Goal: Check status: Check status

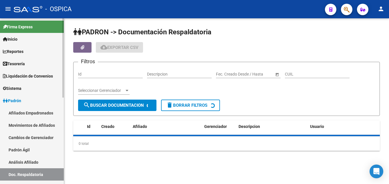
click at [25, 164] on link "Análisis Afiliado" at bounding box center [32, 162] width 64 height 12
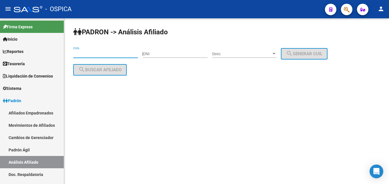
click at [84, 53] on input "CUIL" at bounding box center [105, 53] width 65 height 5
paste input "23-30291889-9"
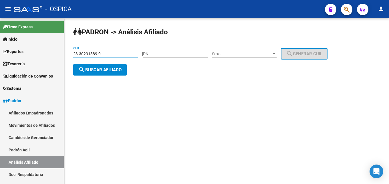
type input "23-30291889-9"
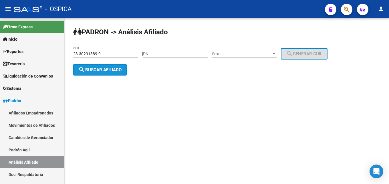
click at [96, 71] on span "search Buscar afiliado" at bounding box center [99, 69] width 43 height 5
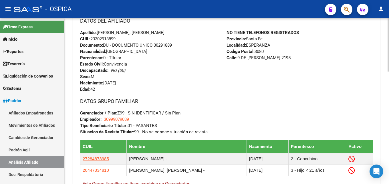
scroll to position [349, 0]
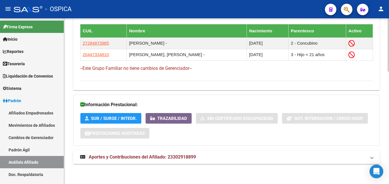
click at [166, 158] on span "Aportes y Contribuciones del Afiliado: 23302918899" at bounding box center [142, 156] width 107 height 5
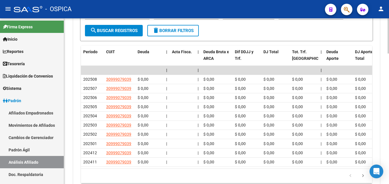
scroll to position [582, 0]
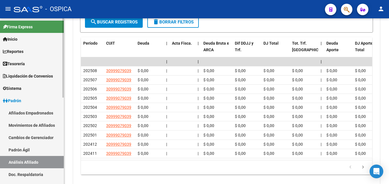
drag, startPoint x: 23, startPoint y: 149, endPoint x: 33, endPoint y: 163, distance: 17.5
click at [23, 149] on link "Padrón Ágil" at bounding box center [32, 150] width 64 height 12
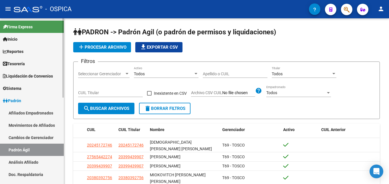
click at [33, 163] on link "Análisis Afiliado" at bounding box center [32, 162] width 64 height 12
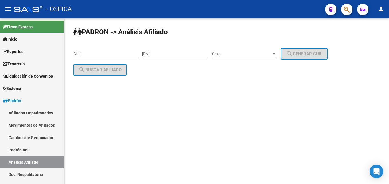
click at [73, 54] on div "PADRON -> Análisis Afiliado CUIL | DNI Sexo Sexo search Generar CUIL search Bus…" at bounding box center [226, 56] width 325 height 76
paste input "20-30847532-9"
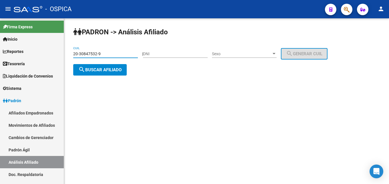
type input "20-30847532-9"
click at [106, 70] on span "search Buscar afiliado" at bounding box center [99, 69] width 43 height 5
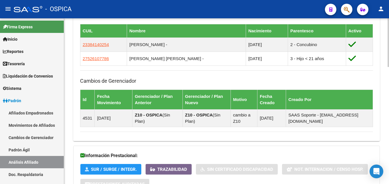
scroll to position [400, 0]
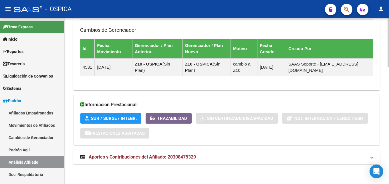
click at [171, 160] on span "Aportes y Contribuciones del Afiliado: 20308475329" at bounding box center [142, 156] width 107 height 5
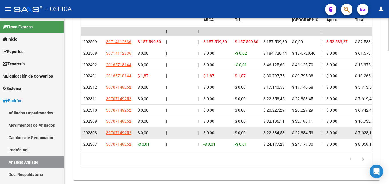
scroll to position [657, 0]
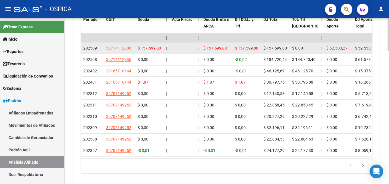
click at [125, 51] on app-link-go-to "30714112836" at bounding box center [118, 48] width 25 height 7
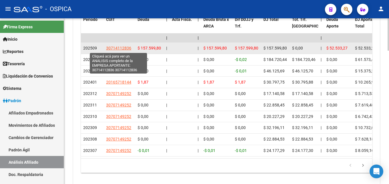
click at [121, 49] on span "30714112836" at bounding box center [118, 48] width 25 height 5
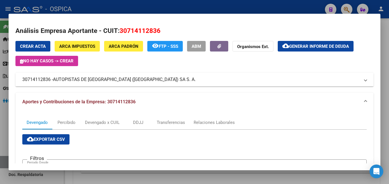
click at [152, 8] on div at bounding box center [194, 92] width 389 height 184
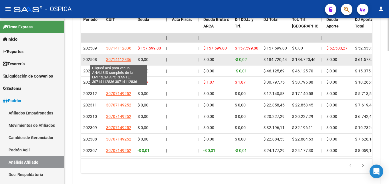
click at [125, 61] on span "30714112836" at bounding box center [118, 59] width 25 height 5
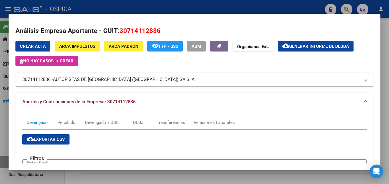
click at [139, 8] on div at bounding box center [194, 92] width 389 height 184
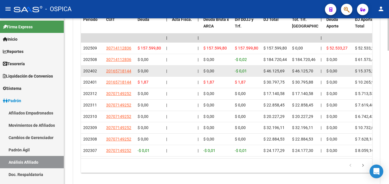
click at [122, 75] on datatable-body-cell "20165718144" at bounding box center [119, 71] width 31 height 11
click at [122, 74] on app-link-go-to "20165718144" at bounding box center [118, 71] width 25 height 7
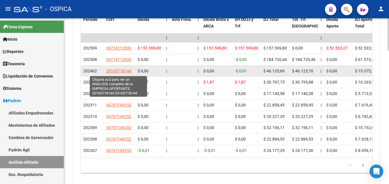
click at [121, 72] on span "20165718144" at bounding box center [118, 71] width 25 height 5
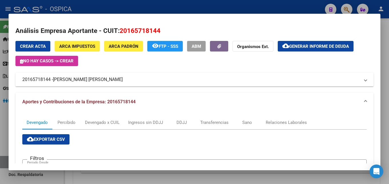
click at [144, 3] on div at bounding box center [194, 92] width 389 height 184
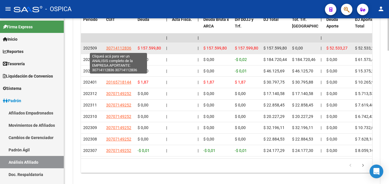
click at [120, 49] on span "30714112836" at bounding box center [118, 48] width 25 height 5
type textarea "30714112836"
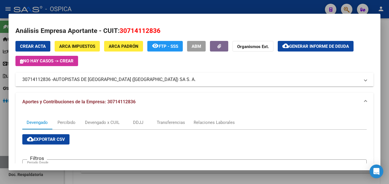
drag, startPoint x: 23, startPoint y: 81, endPoint x: 50, endPoint y: 81, distance: 27.2
click at [50, 81] on mat-panel-title "30714112836 - AUTOPISTAS DE [GEOGRAPHIC_DATA] ([GEOGRAPHIC_DATA]) SA S. A." at bounding box center [191, 79] width 338 height 7
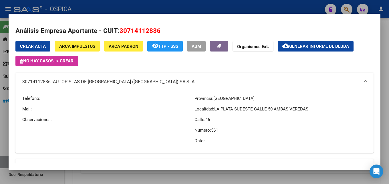
copy mat-panel-title "30714112836"
click at [142, 7] on div at bounding box center [194, 92] width 389 height 184
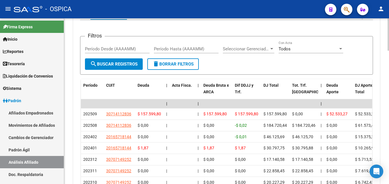
scroll to position [569, 0]
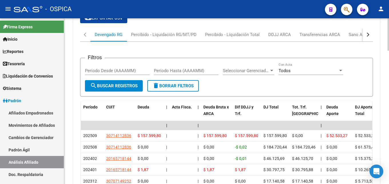
click at [366, 34] on div "button" at bounding box center [367, 35] width 4 height 4
click at [321, 37] on div "ARCA Relaciones Laborales" at bounding box center [315, 34] width 53 height 6
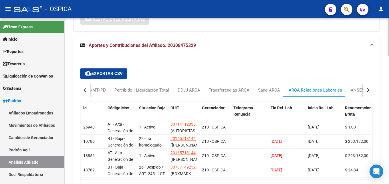
scroll to position [515, 0]
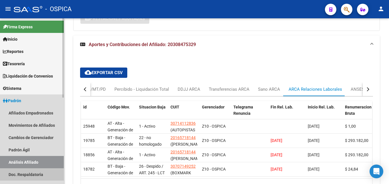
click at [36, 174] on link "Doc. Respaldatoria" at bounding box center [32, 174] width 64 height 12
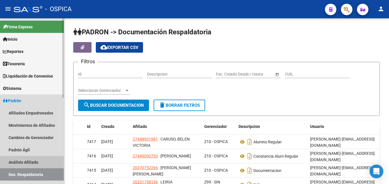
click at [56, 164] on link "Análisis Afiliado" at bounding box center [32, 162] width 64 height 12
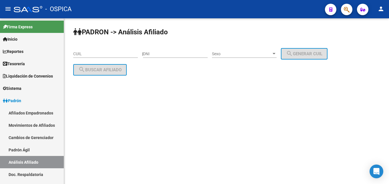
click at [100, 53] on input "CUIL" at bounding box center [105, 53] width 65 height 5
paste input "20-31083893-5"
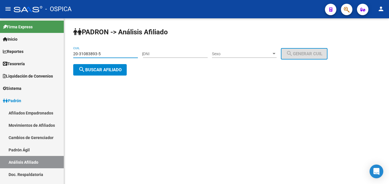
type input "20-31083893-5"
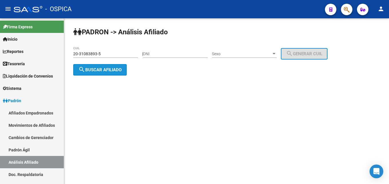
click at [109, 70] on span "search Buscar afiliado" at bounding box center [99, 69] width 43 height 5
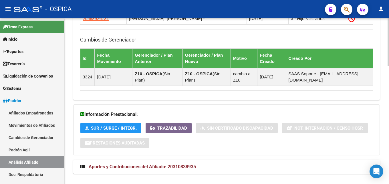
scroll to position [407, 0]
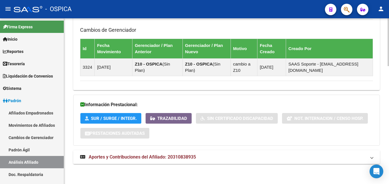
click at [196, 156] on span "Aportes y Contribuciones del Afiliado: 20310838935" at bounding box center [142, 156] width 107 height 5
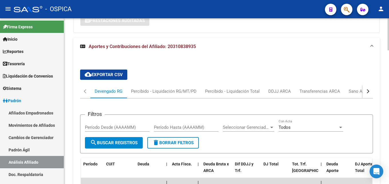
scroll to position [524, 0]
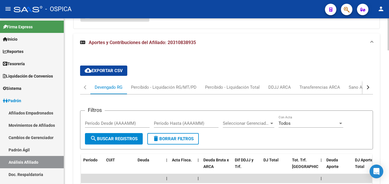
click at [366, 87] on div "button" at bounding box center [367, 87] width 4 height 4
click at [338, 86] on div "ARCA Relaciones Laborales" at bounding box center [333, 87] width 53 height 6
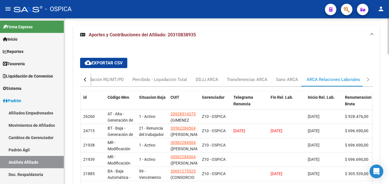
scroll to position [551, 0]
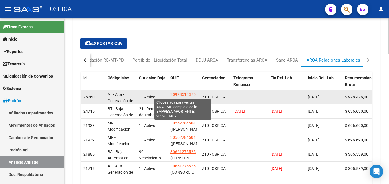
click at [191, 94] on span "20928514375" at bounding box center [182, 94] width 25 height 5
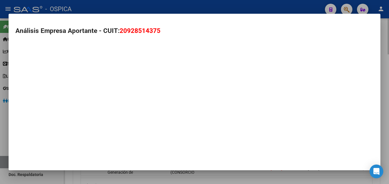
type textarea "20928514375"
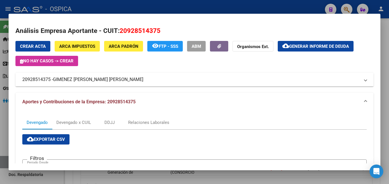
click at [143, 10] on div at bounding box center [194, 92] width 389 height 184
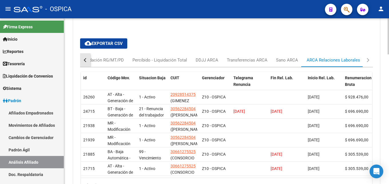
click at [82, 60] on button "button" at bounding box center [85, 60] width 10 height 14
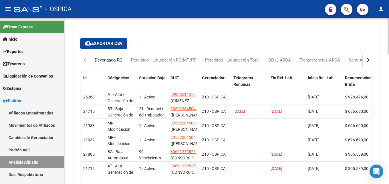
click at [103, 60] on div "Devengado RG" at bounding box center [109, 60] width 28 height 6
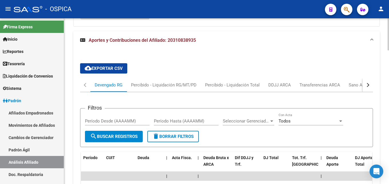
scroll to position [522, 0]
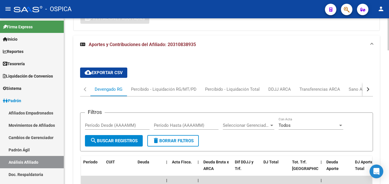
click at [368, 91] on button "button" at bounding box center [368, 89] width 10 height 14
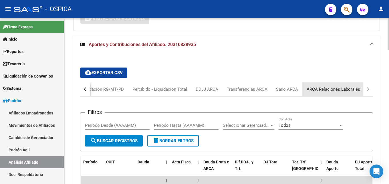
click at [341, 88] on div "ARCA Relaciones Laborales" at bounding box center [333, 89] width 53 height 6
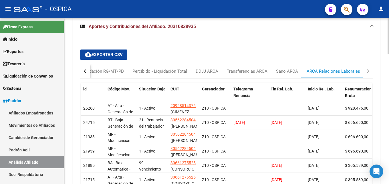
scroll to position [551, 0]
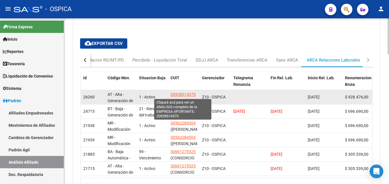
click at [186, 95] on span "20928514375" at bounding box center [182, 94] width 25 height 5
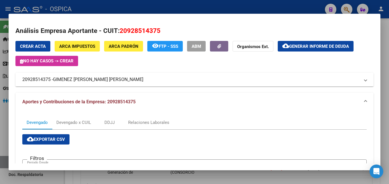
drag, startPoint x: 23, startPoint y: 80, endPoint x: 51, endPoint y: 81, distance: 28.1
click at [51, 81] on mat-panel-title "20928514375 - [PERSON_NAME] [PERSON_NAME] [PERSON_NAME]" at bounding box center [191, 79] width 338 height 7
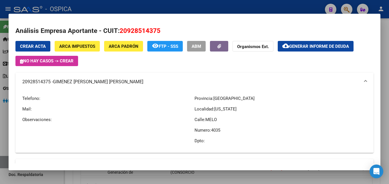
copy mat-panel-title "20928514375"
click at [192, 7] on div at bounding box center [194, 92] width 389 height 184
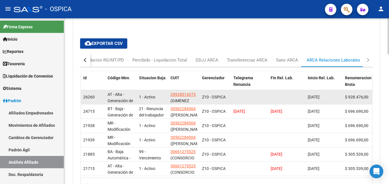
scroll to position [493, 0]
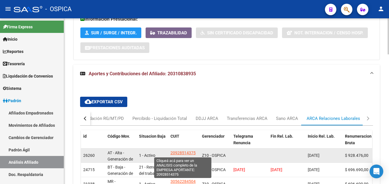
click at [181, 153] on span "20928514375" at bounding box center [182, 152] width 25 height 5
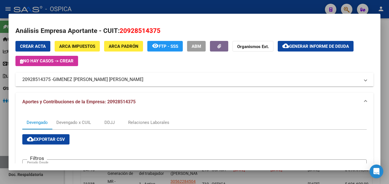
drag, startPoint x: 55, startPoint y: 81, endPoint x: 122, endPoint y: 79, distance: 67.5
click at [122, 79] on mat-panel-title "20928514375 - [PERSON_NAME] [PERSON_NAME] [PERSON_NAME]" at bounding box center [191, 79] width 338 height 7
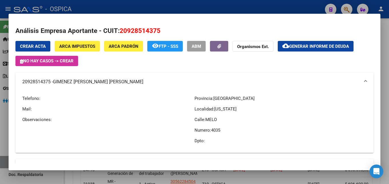
copy span "GIMENEZ [PERSON_NAME] [PERSON_NAME]"
click at [134, 5] on div at bounding box center [194, 92] width 389 height 184
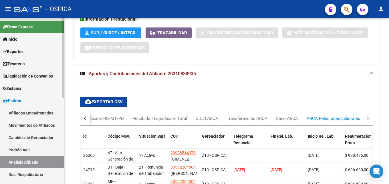
click at [19, 149] on link "Padrón Ágil" at bounding box center [32, 150] width 64 height 12
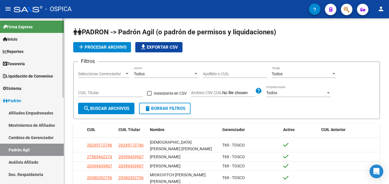
click at [35, 162] on link "Análisis Afiliado" at bounding box center [32, 162] width 64 height 12
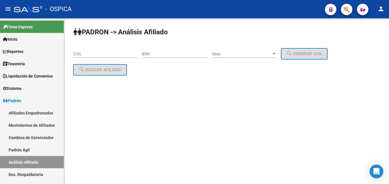
click at [82, 53] on input "CUIL" at bounding box center [105, 53] width 65 height 5
paste input "27-31520373-8"
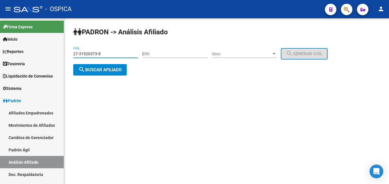
type input "27-31520373-8"
click at [96, 73] on button "search Buscar afiliado" at bounding box center [99, 69] width 53 height 11
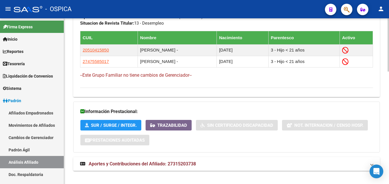
scroll to position [349, 0]
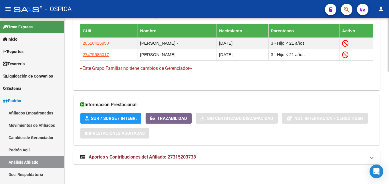
click at [184, 158] on span "Aportes y Contribuciones del Afiliado: 27315203738" at bounding box center [142, 156] width 107 height 5
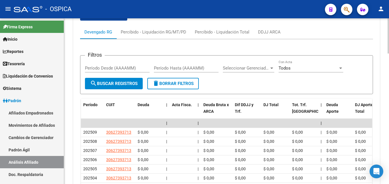
scroll to position [524, 0]
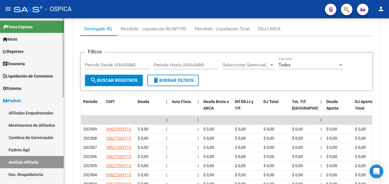
click at [23, 152] on link "Padrón Ágil" at bounding box center [32, 150] width 64 height 12
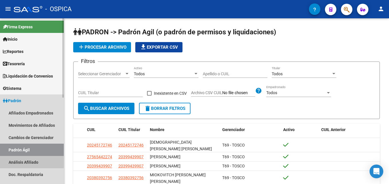
click at [31, 160] on link "Análisis Afiliado" at bounding box center [32, 162] width 64 height 12
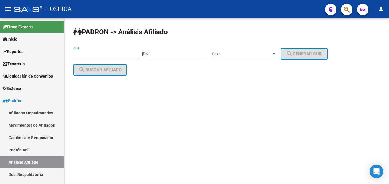
click at [80, 55] on input "CUIL" at bounding box center [105, 53] width 65 height 5
paste input "20-42835454-1"
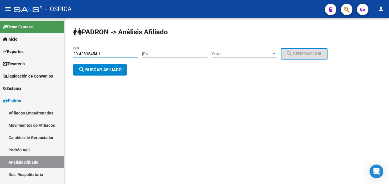
type input "20-42835454-1"
click at [89, 67] on button "search Buscar afiliado" at bounding box center [99, 69] width 53 height 11
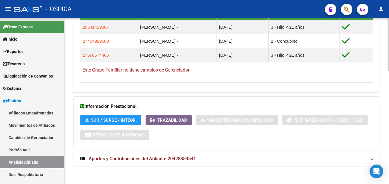
scroll to position [356, 0]
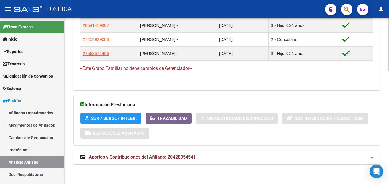
click at [146, 160] on mat-expansion-panel-header "Aportes y Contribuciones del Afiliado: 20428354541" at bounding box center [226, 157] width 307 height 14
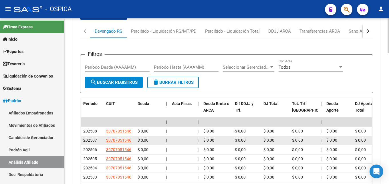
scroll to position [531, 0]
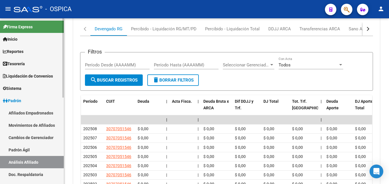
click at [18, 153] on link "Padrón Ágil" at bounding box center [32, 150] width 64 height 12
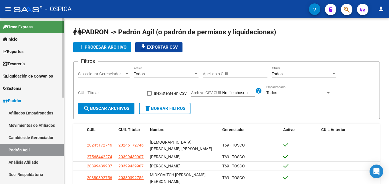
click at [21, 159] on link "Análisis Afiliado" at bounding box center [32, 162] width 64 height 12
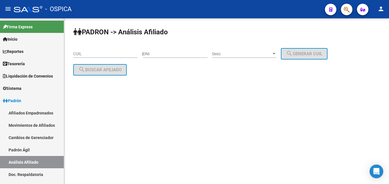
click at [89, 53] on input "CUIL" at bounding box center [105, 53] width 65 height 5
paste input "20-95036155-8"
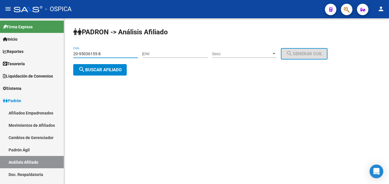
type input "20-95036155-8"
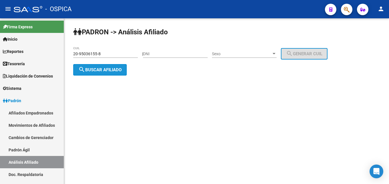
click at [108, 69] on span "search Buscar afiliado" at bounding box center [99, 69] width 43 height 5
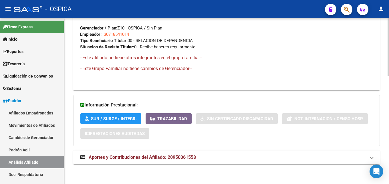
scroll to position [312, 0]
click at [176, 158] on span "Aportes y Contribuciones del Afiliado: 20950361558" at bounding box center [142, 156] width 107 height 5
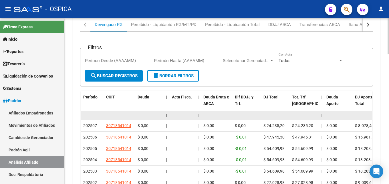
scroll to position [463, 0]
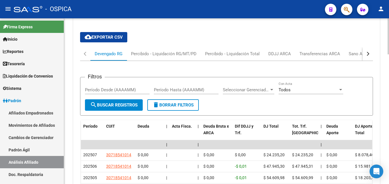
click at [366, 52] on button "button" at bounding box center [368, 54] width 10 height 14
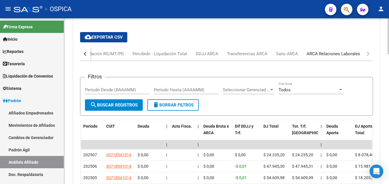
click at [343, 52] on div "ARCA Relaciones Laborales" at bounding box center [333, 54] width 53 height 6
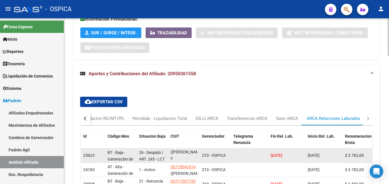
scroll to position [11, 0]
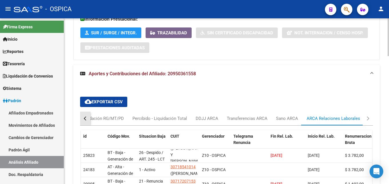
click at [84, 119] on div "button" at bounding box center [86, 118] width 4 height 4
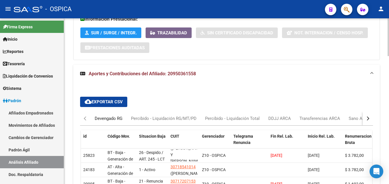
click at [107, 120] on div "Devengado RG" at bounding box center [109, 118] width 28 height 6
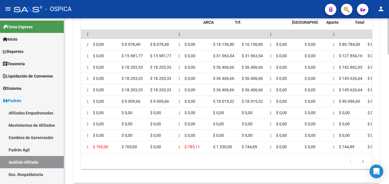
scroll to position [0, 0]
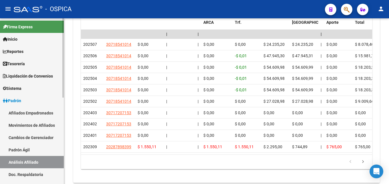
click at [19, 149] on link "Padrón Ágil" at bounding box center [32, 150] width 64 height 12
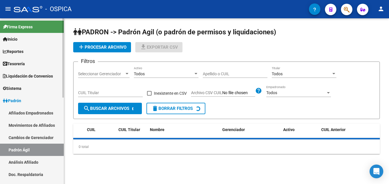
click at [25, 160] on link "Análisis Afiliado" at bounding box center [32, 162] width 64 height 12
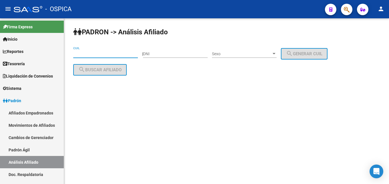
click at [76, 55] on input "CUIL" at bounding box center [105, 53] width 65 height 5
paste input "20-31804647-7"
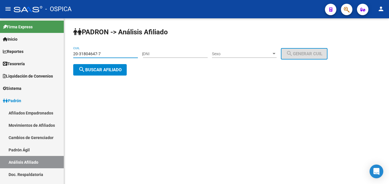
type input "20-31804647-7"
click at [91, 71] on span "search Buscar afiliado" at bounding box center [99, 69] width 43 height 5
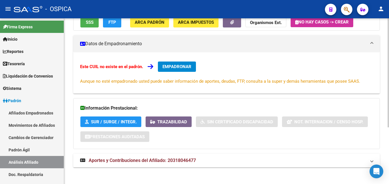
scroll to position [86, 0]
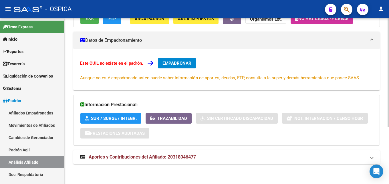
click at [190, 158] on span "Aportes y Contribuciones del Afiliado: 20318046477" at bounding box center [142, 156] width 107 height 5
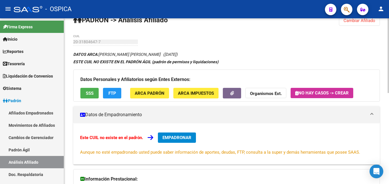
scroll to position [0, 0]
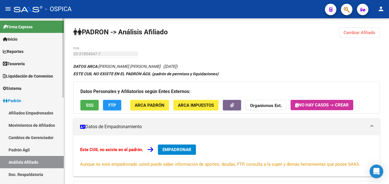
click at [23, 150] on link "Padrón Ágil" at bounding box center [32, 150] width 64 height 12
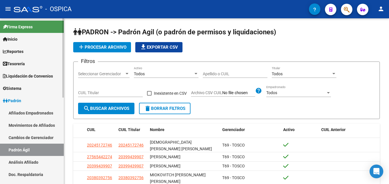
click at [27, 163] on link "Análisis Afiliado" at bounding box center [32, 162] width 64 height 12
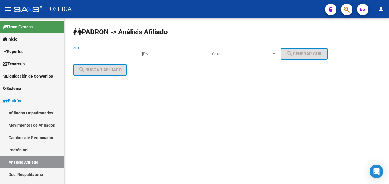
click at [79, 55] on input "CUIL" at bounding box center [105, 53] width 65 height 5
paste input "20-31804647-7"
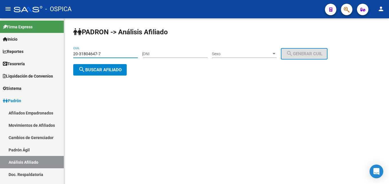
type input "20-31804647-7"
click at [91, 71] on span "search Buscar afiliado" at bounding box center [99, 69] width 43 height 5
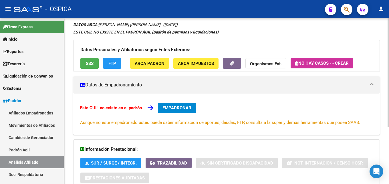
scroll to position [86, 0]
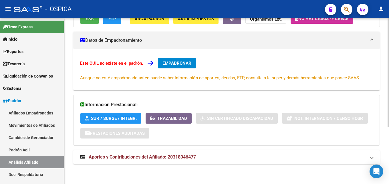
click at [173, 158] on span "Aportes y Contribuciones del Afiliado: 20318046477" at bounding box center [142, 156] width 107 height 5
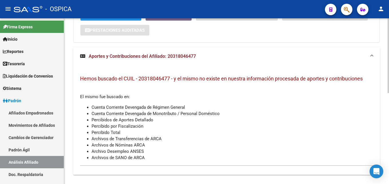
scroll to position [201, 0]
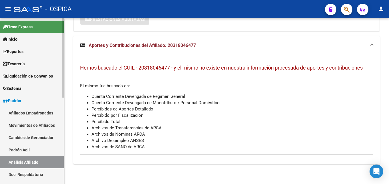
click at [23, 148] on link "Padrón Ágil" at bounding box center [32, 150] width 64 height 12
click at [29, 152] on link "Padrón Ágil" at bounding box center [32, 150] width 64 height 12
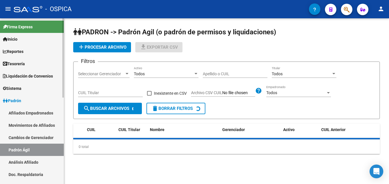
click at [27, 160] on link "Análisis Afiliado" at bounding box center [32, 162] width 64 height 12
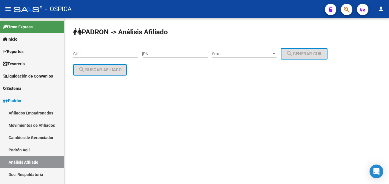
click at [86, 52] on input "CUIL" at bounding box center [105, 53] width 65 height 5
paste input "20-44525856-4"
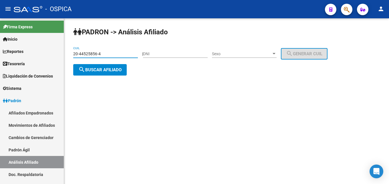
type input "20-44525856-4"
click at [99, 68] on span "search Buscar afiliado" at bounding box center [99, 69] width 43 height 5
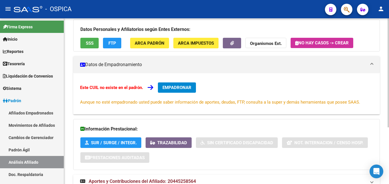
scroll to position [86, 0]
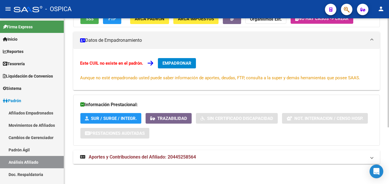
click at [182, 160] on strong "Aportes y Contribuciones del Afiliado: 20445258564" at bounding box center [138, 157] width 116 height 6
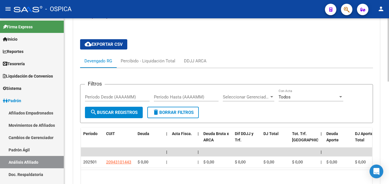
scroll to position [237, 0]
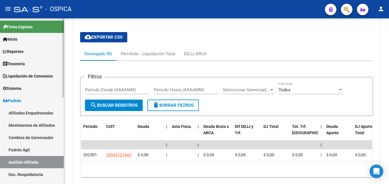
click at [32, 151] on link "Padrón Ágil" at bounding box center [32, 150] width 64 height 12
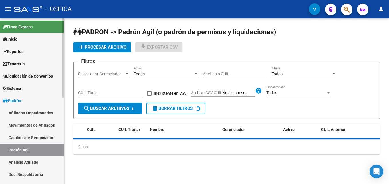
click at [29, 150] on link "Padrón Ágil" at bounding box center [32, 150] width 64 height 12
click at [17, 148] on link "Padrón Ágil" at bounding box center [32, 150] width 64 height 12
click at [36, 160] on link "Análisis Afiliado" at bounding box center [32, 162] width 64 height 12
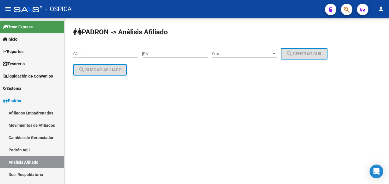
click at [82, 53] on input "CUIL" at bounding box center [105, 53] width 65 height 5
paste input "20-35499416-0"
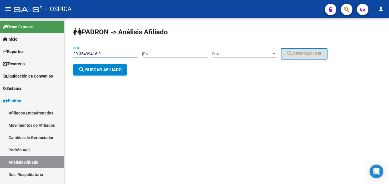
type input "20-35499416-0"
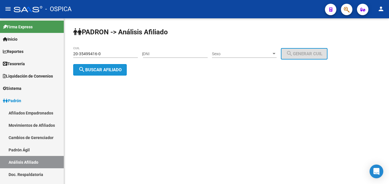
click at [98, 70] on span "search Buscar afiliado" at bounding box center [99, 69] width 43 height 5
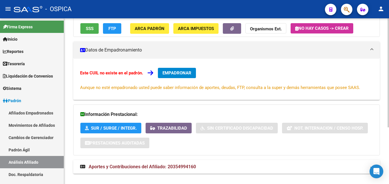
scroll to position [86, 0]
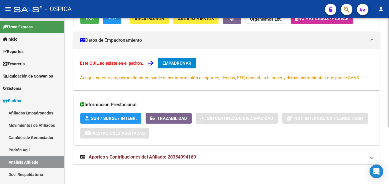
click at [171, 159] on span "Aportes y Contribuciones del Afiliado: 20354994160" at bounding box center [142, 156] width 107 height 5
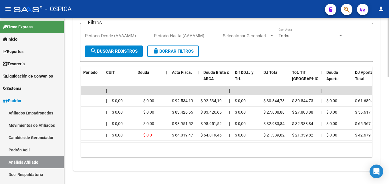
scroll to position [0, 0]
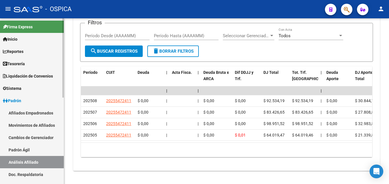
click at [28, 148] on link "Padrón Ágil" at bounding box center [32, 150] width 64 height 12
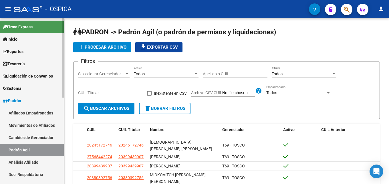
click at [41, 161] on link "Análisis Afiliado" at bounding box center [32, 162] width 64 height 12
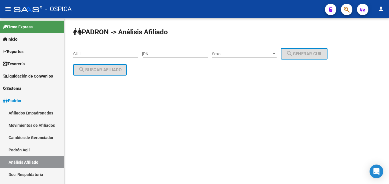
click at [75, 55] on input "CUIL" at bounding box center [105, 53] width 65 height 5
drag, startPoint x: 86, startPoint y: 79, endPoint x: 74, endPoint y: 54, distance: 27.6
paste input "27-24827745-4"
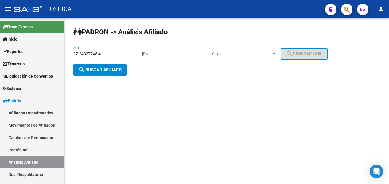
type input "27-24827745-4"
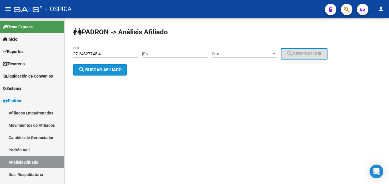
click at [91, 72] on span "search Buscar afiliado" at bounding box center [99, 69] width 43 height 5
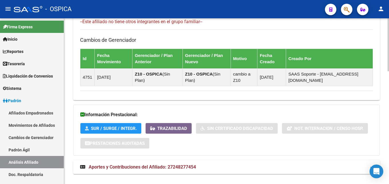
scroll to position [352, 0]
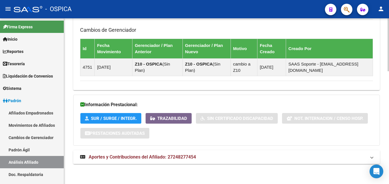
click at [182, 152] on mat-expansion-panel-header "Aportes y Contribuciones del Afiliado: 27248277454" at bounding box center [226, 157] width 307 height 14
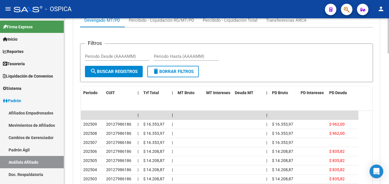
scroll to position [527, 0]
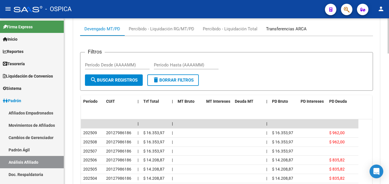
click at [290, 29] on div "Transferencias ARCA" at bounding box center [286, 29] width 41 height 6
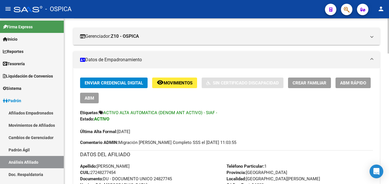
scroll to position [0, 0]
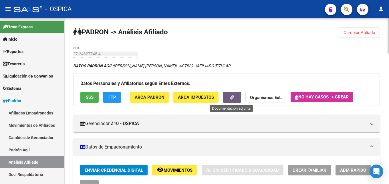
click at [231, 98] on icon "button" at bounding box center [232, 97] width 4 height 4
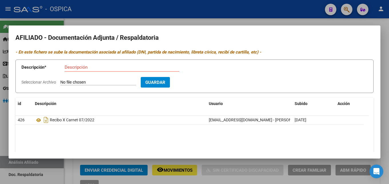
click at [222, 21] on div at bounding box center [194, 92] width 389 height 184
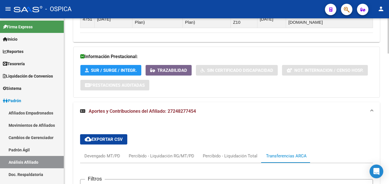
scroll to position [438, 0]
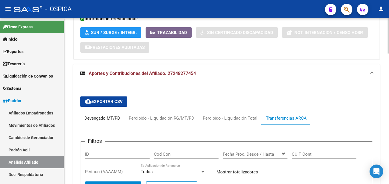
click at [90, 119] on div "Devengado MT/PD" at bounding box center [102, 118] width 36 height 6
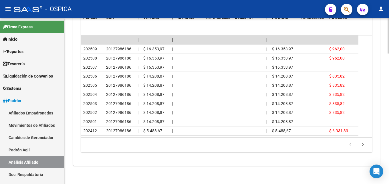
scroll to position [612, 0]
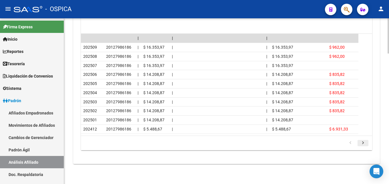
click at [365, 141] on icon "go to next page" at bounding box center [362, 143] width 7 height 7
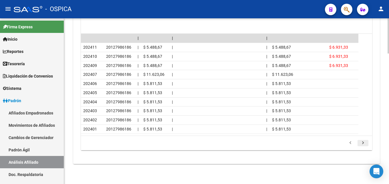
click at [365, 141] on icon "go to next page" at bounding box center [362, 143] width 7 height 7
click at [364, 141] on icon "go to next page" at bounding box center [362, 143] width 7 height 7
click at [362, 140] on li at bounding box center [363, 143] width 13 height 10
click at [361, 140] on li at bounding box center [363, 143] width 13 height 10
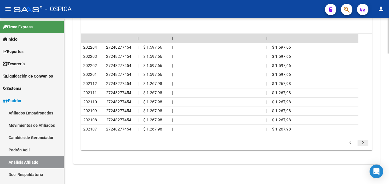
click at [362, 142] on icon "go to next page" at bounding box center [362, 143] width 7 height 7
click at [361, 142] on icon "go to next page" at bounding box center [362, 143] width 7 height 7
click at [362, 142] on icon "go to next page" at bounding box center [362, 143] width 7 height 7
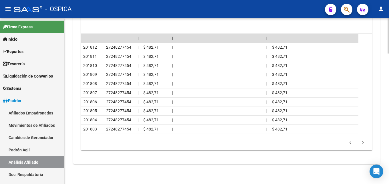
click at [361, 142] on icon "go to next page" at bounding box center [362, 143] width 7 height 7
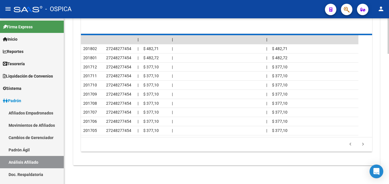
scroll to position [558, 0]
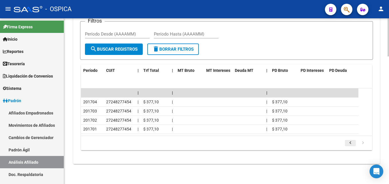
click at [351, 144] on icon "go to previous page" at bounding box center [350, 143] width 7 height 7
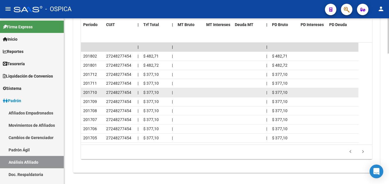
scroll to position [612, 0]
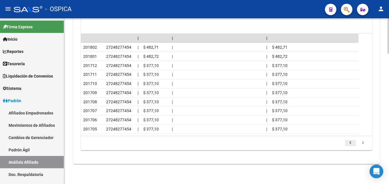
click at [352, 141] on icon "go to previous page" at bounding box center [350, 143] width 7 height 7
click at [349, 141] on icon "go to previous page" at bounding box center [350, 143] width 7 height 7
click at [350, 144] on icon "go to previous page" at bounding box center [350, 143] width 7 height 7
click at [348, 143] on icon "go to previous page" at bounding box center [350, 143] width 7 height 7
click at [350, 142] on icon "go to previous page" at bounding box center [350, 143] width 7 height 7
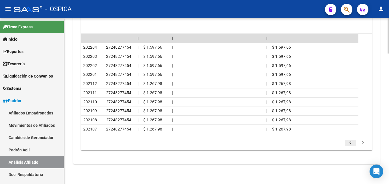
click at [350, 143] on icon "go to previous page" at bounding box center [350, 143] width 7 height 7
click at [348, 143] on icon "go to previous page" at bounding box center [350, 143] width 7 height 7
click at [340, 142] on datatable-pager "1 2 3 4 5" at bounding box center [226, 143] width 285 height 10
click at [351, 143] on icon "go to previous page" at bounding box center [350, 143] width 7 height 7
click at [353, 143] on icon "go to previous page" at bounding box center [350, 143] width 7 height 7
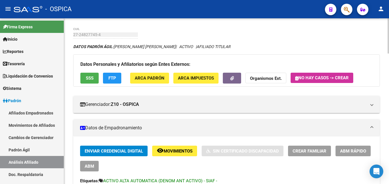
scroll to position [0, 0]
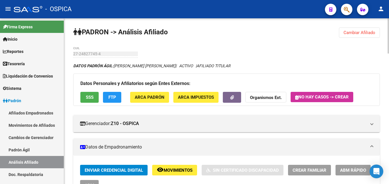
click at [224, 97] on button "button" at bounding box center [232, 97] width 18 height 11
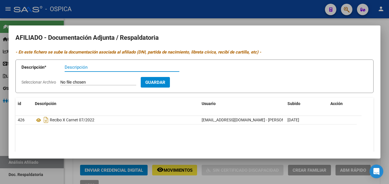
click at [204, 19] on div at bounding box center [194, 92] width 389 height 184
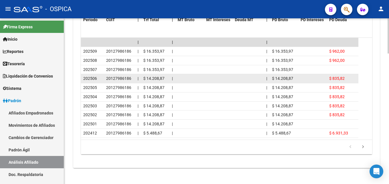
scroll to position [612, 0]
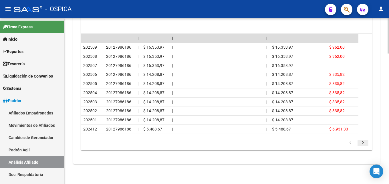
click at [363, 144] on icon "go to next page" at bounding box center [362, 143] width 7 height 7
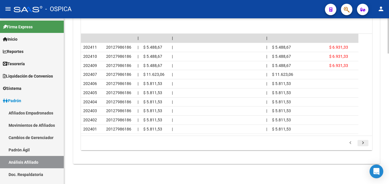
click at [363, 142] on icon "go to next page" at bounding box center [362, 143] width 7 height 7
click at [350, 144] on icon "go to previous page" at bounding box center [350, 143] width 7 height 7
